Goal: Task Accomplishment & Management: Manage account settings

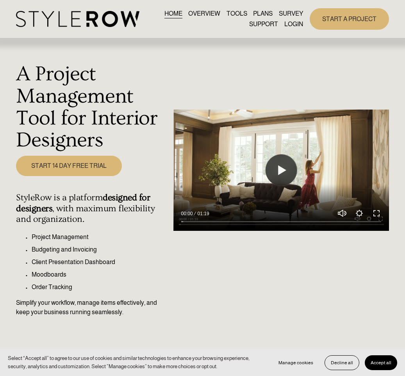
click at [294, 23] on link "LOGIN" at bounding box center [294, 24] width 19 height 11
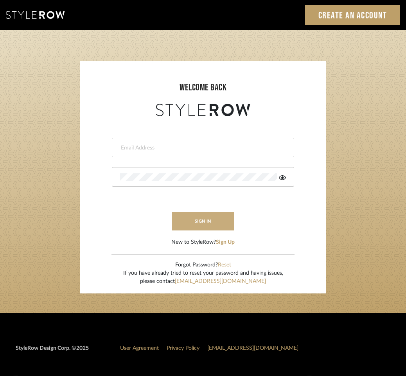
type input "[PERSON_NAME][EMAIL_ADDRESS][DOMAIN_NAME]"
click at [195, 222] on button "sign in" at bounding box center [203, 221] width 63 height 18
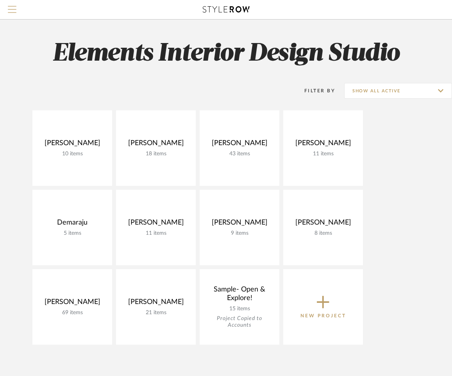
click at [12, 11] on span "Menu" at bounding box center [12, 12] width 9 height 12
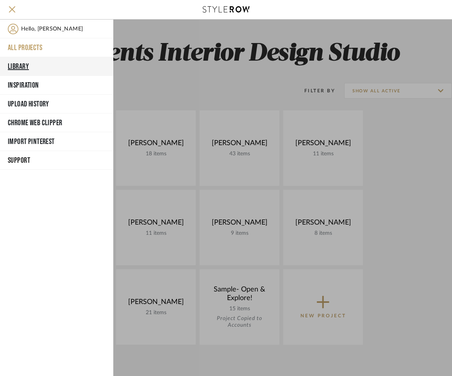
click at [16, 63] on button "Library" at bounding box center [56, 66] width 113 height 19
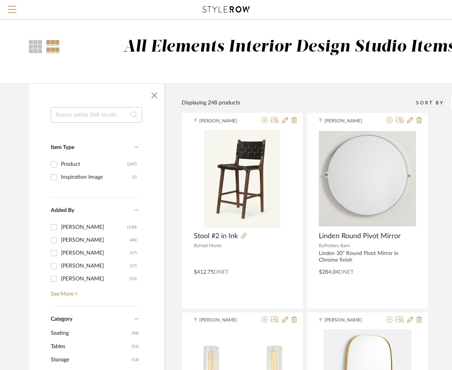
click at [80, 114] on input at bounding box center [96, 115] width 91 height 16
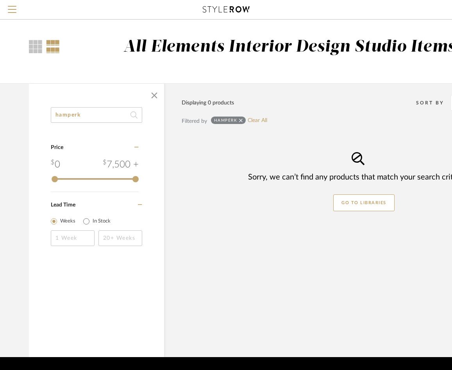
type input "hamper"
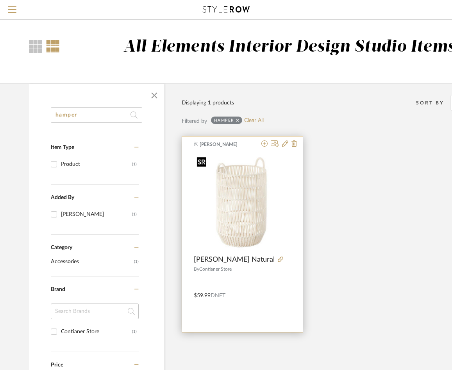
click at [234, 206] on img "0" at bounding box center [242, 202] width 97 height 97
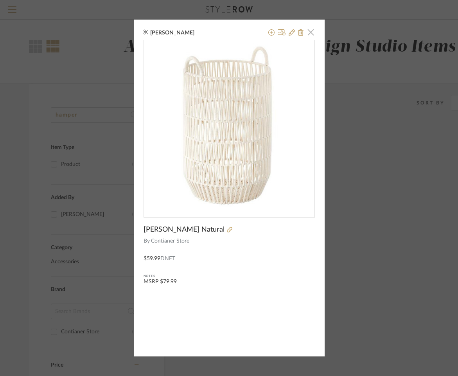
click at [307, 34] on span "button" at bounding box center [311, 32] width 16 height 16
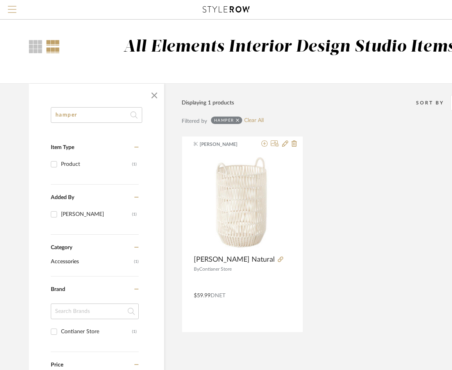
click at [12, 12] on span "Menu" at bounding box center [12, 12] width 9 height 12
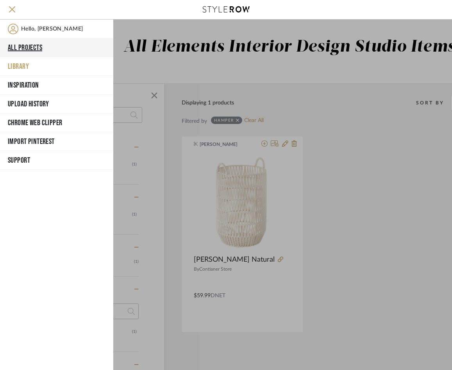
click at [12, 45] on button "All Projects" at bounding box center [56, 47] width 113 height 19
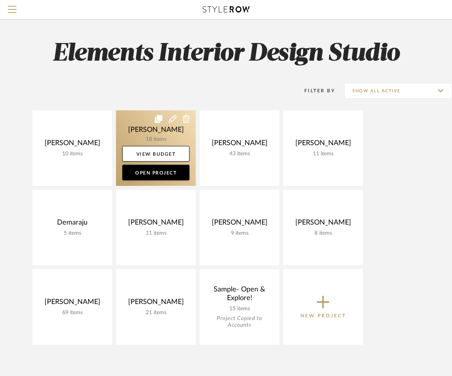
click at [140, 122] on link at bounding box center [156, 147] width 80 height 75
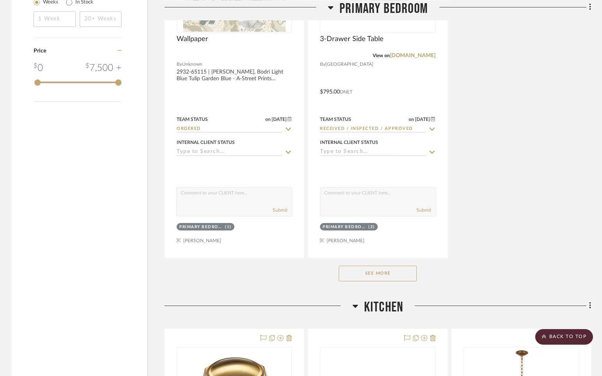
scroll to position [994, 0]
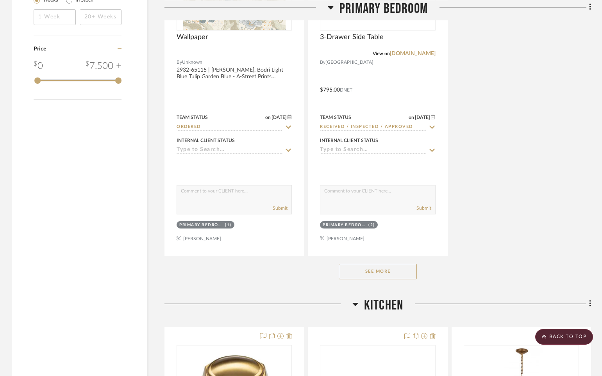
click at [401, 270] on button "See More" at bounding box center [378, 271] width 78 height 16
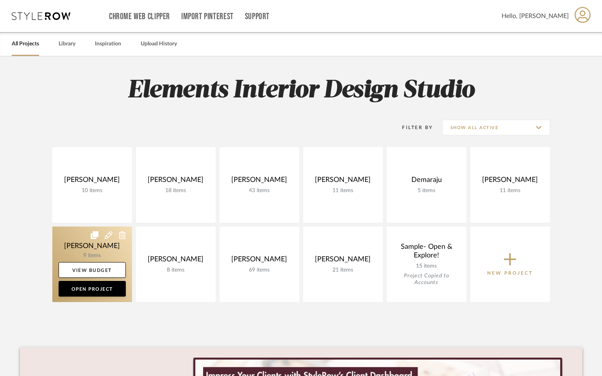
click at [86, 240] on link at bounding box center [92, 263] width 80 height 75
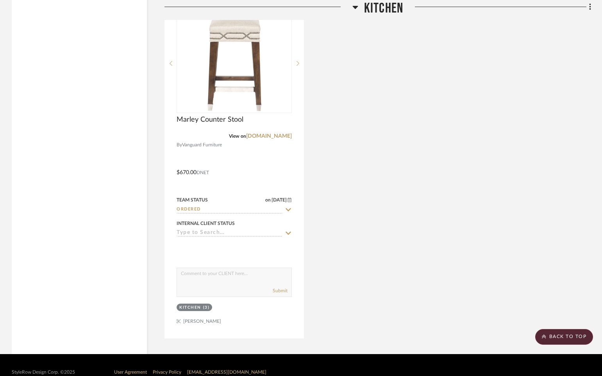
scroll to position [1342, 0]
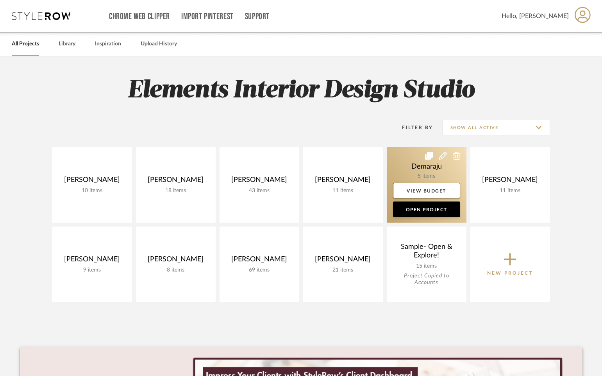
click at [411, 156] on link at bounding box center [427, 184] width 80 height 75
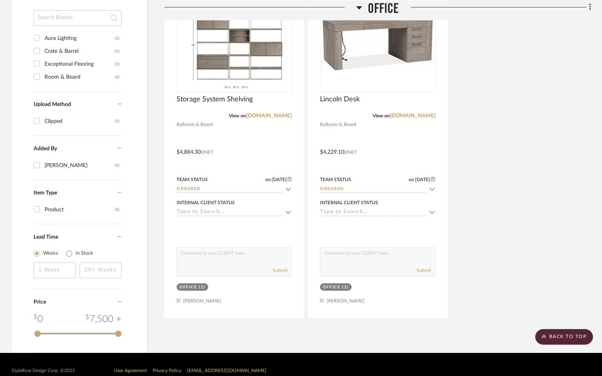
scroll to position [598, 0]
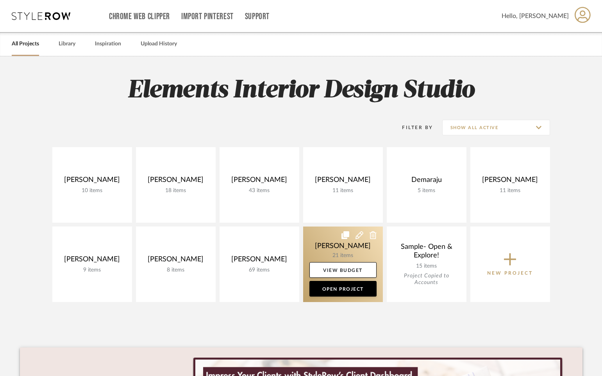
click at [354, 240] on link at bounding box center [343, 263] width 80 height 75
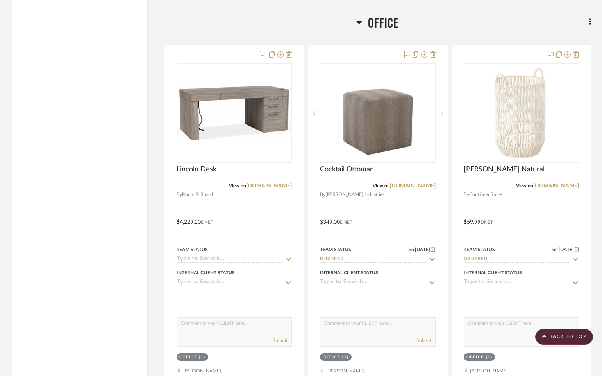
scroll to position [1258, 0]
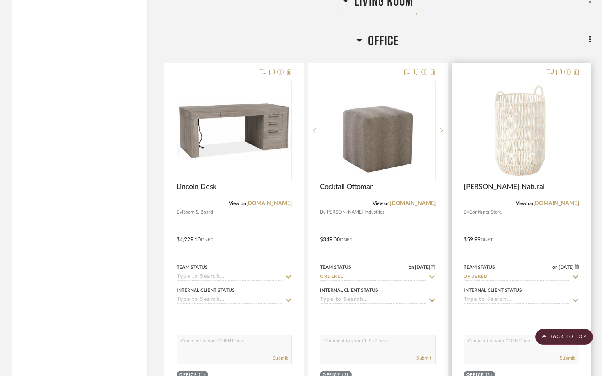
click at [411, 275] on icon at bounding box center [575, 277] width 7 height 6
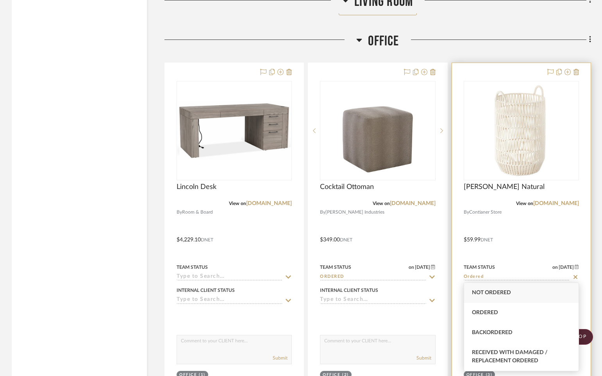
click at [411, 276] on icon at bounding box center [575, 277] width 7 height 6
type input "9/25/2025"
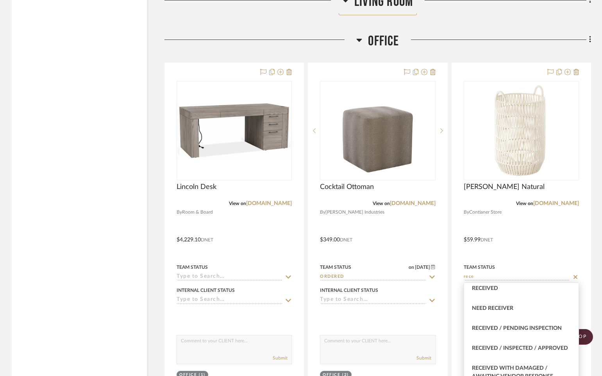
scroll to position [41, 0]
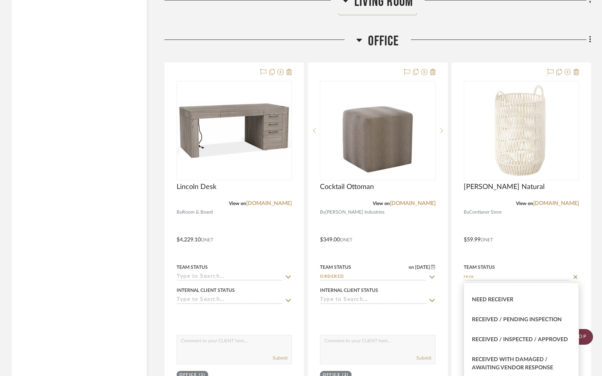
drag, startPoint x: 545, startPoint y: 340, endPoint x: 541, endPoint y: 338, distance: 4.5
click at [411, 340] on span "Received / Inspected / Approved" at bounding box center [520, 339] width 96 height 5
type input "Received / Inspected / Approved"
